Goal: Obtain resource: Obtain resource

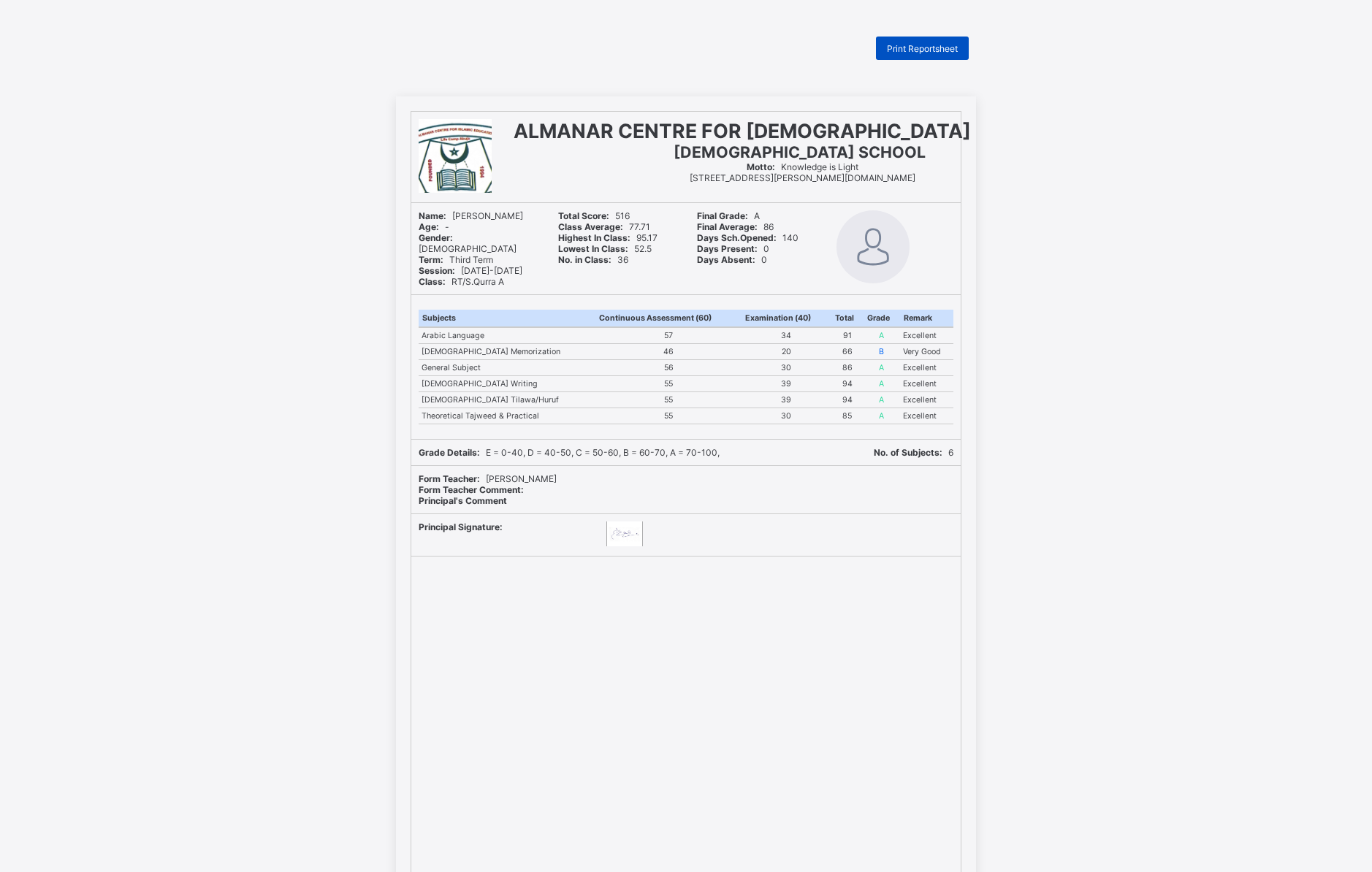
click at [933, 49] on span "Print Reportsheet" at bounding box center [921, 49] width 71 height 11
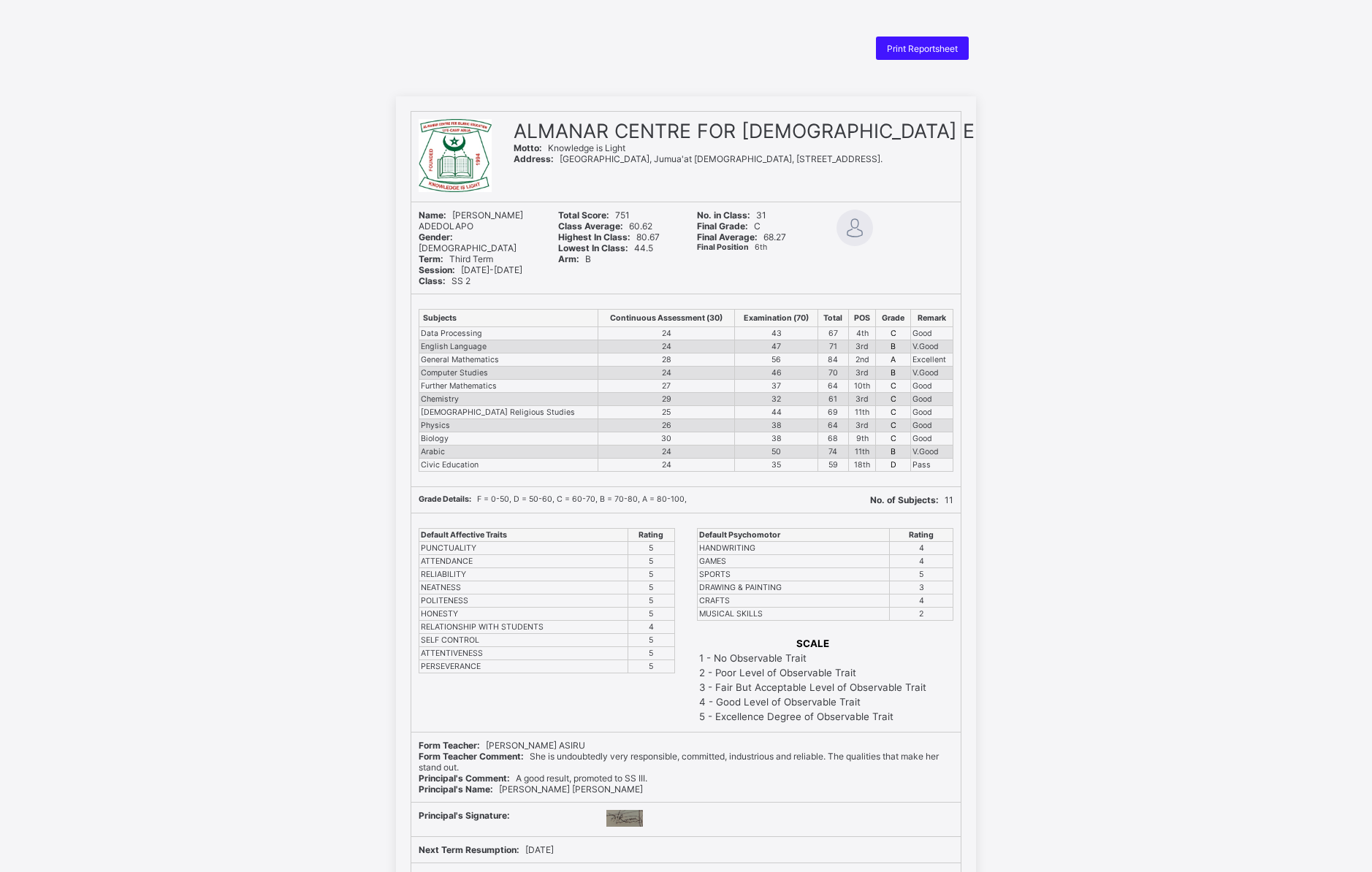
click at [924, 54] on div "Print Reportsheet" at bounding box center [922, 48] width 92 height 24
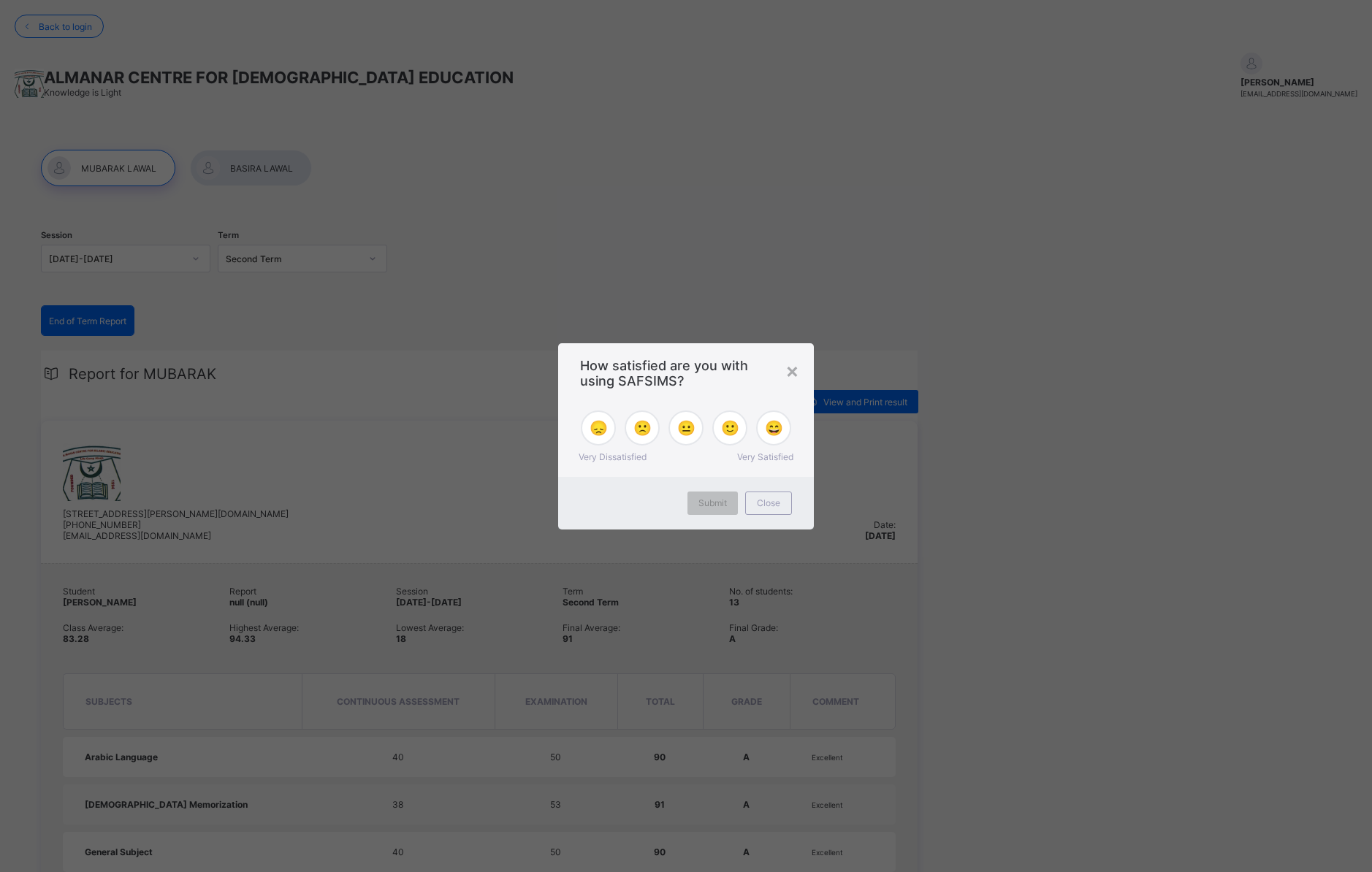
scroll to position [291, 0]
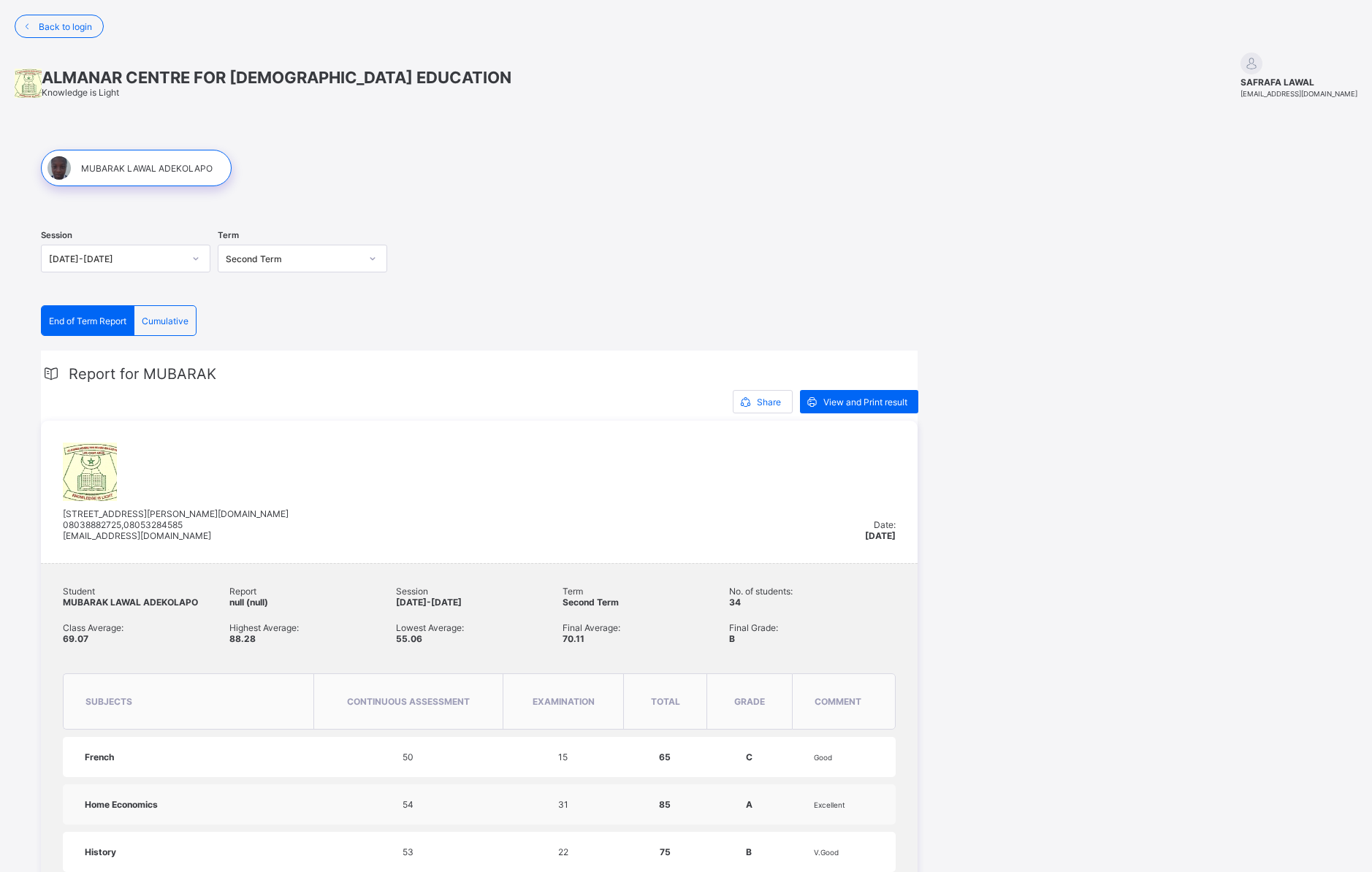
scroll to position [228, 0]
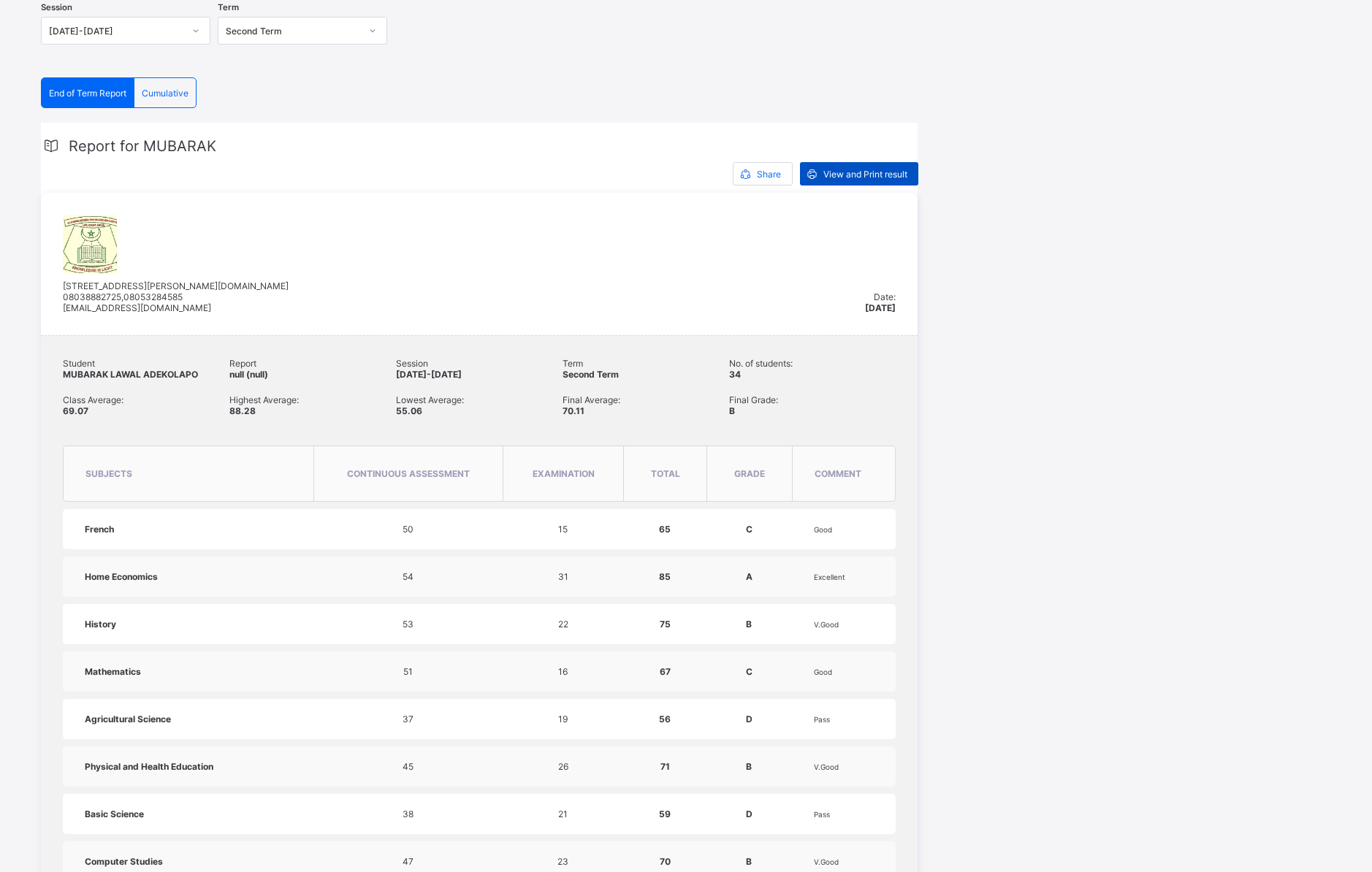
click at [847, 179] on div "View and Print result" at bounding box center [859, 174] width 118 height 24
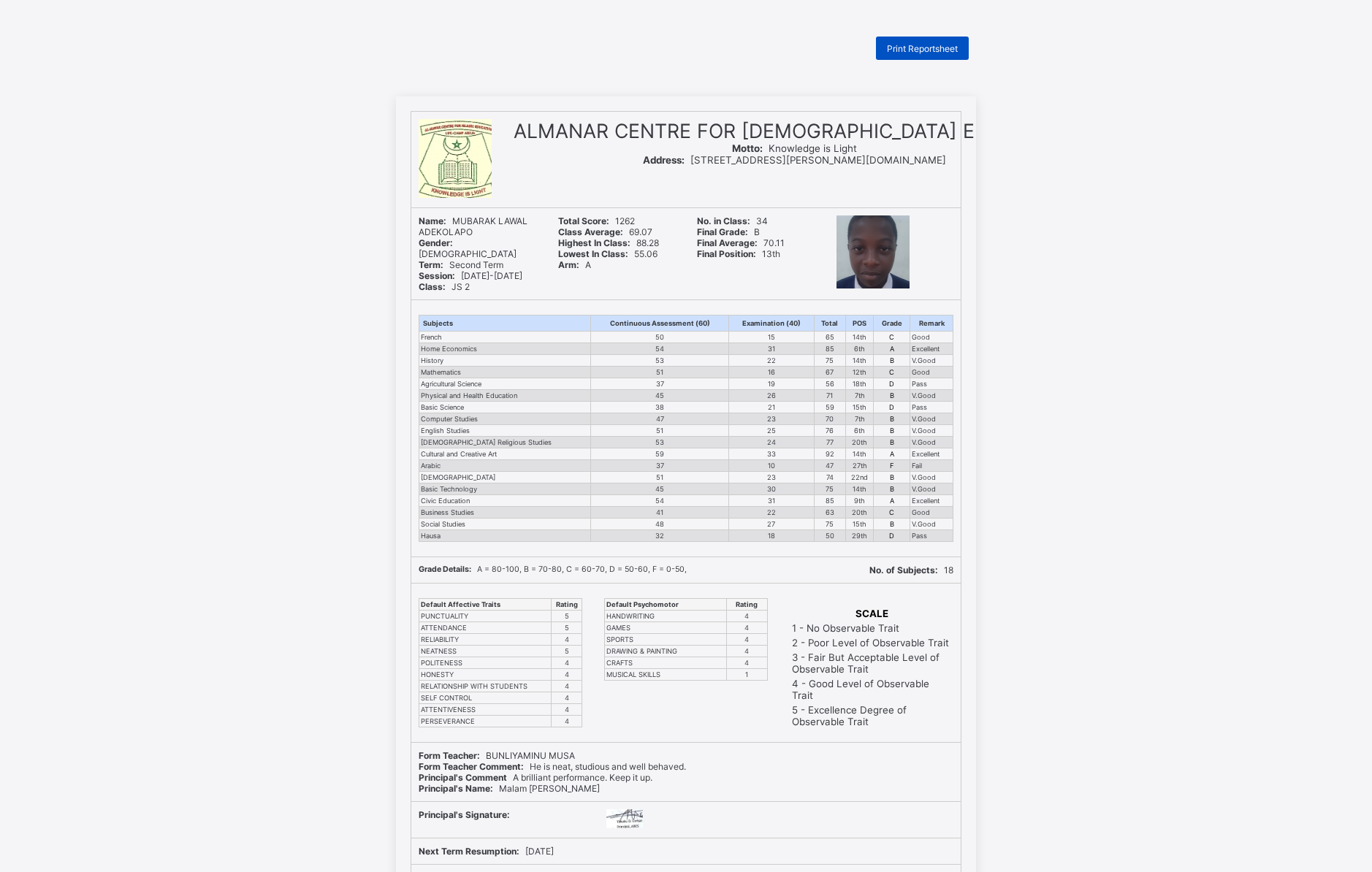
click at [920, 49] on span "Print Reportsheet" at bounding box center [921, 49] width 71 height 11
